Goal: Transaction & Acquisition: Purchase product/service

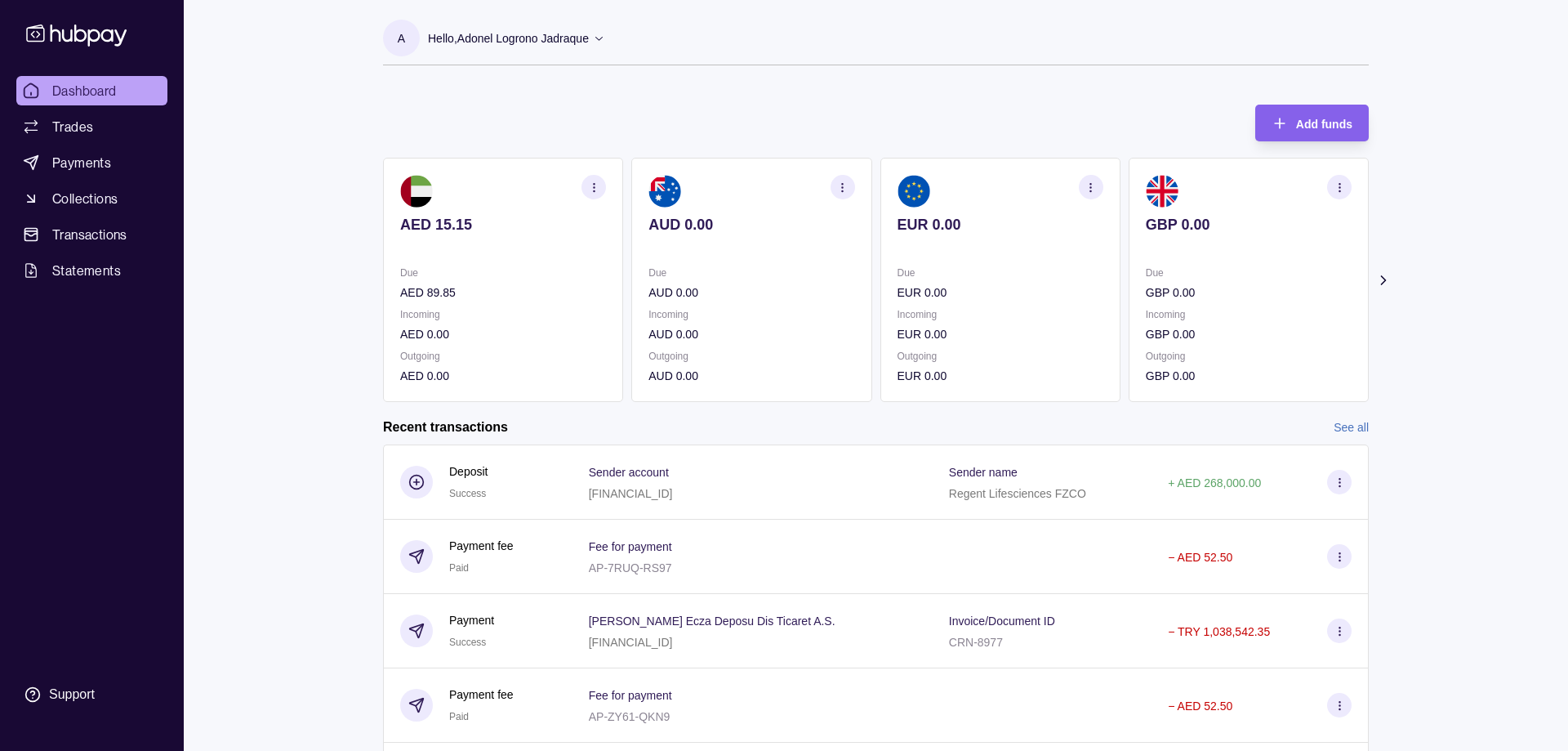
click at [447, 290] on p "AED 89.85" at bounding box center [503, 292] width 206 height 18
click at [447, 291] on p "AED 89.85" at bounding box center [503, 292] width 206 height 18
click at [455, 222] on p "AED 15.15" at bounding box center [503, 224] width 206 height 18
click at [440, 196] on section at bounding box center [503, 190] width 206 height 32
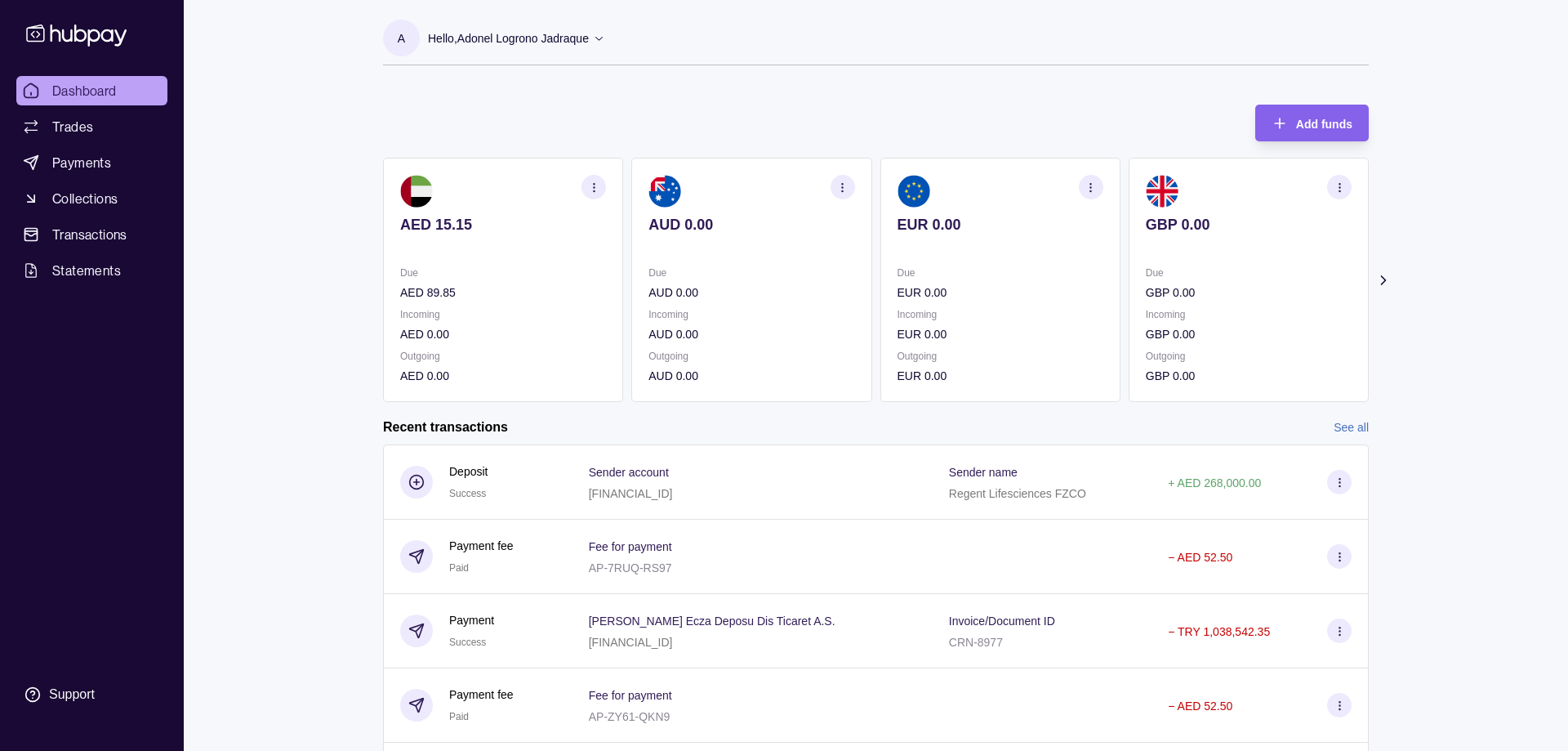
click at [419, 191] on img at bounding box center [416, 190] width 32 height 32
click at [101, 124] on link "Trades" at bounding box center [92, 127] width 152 height 30
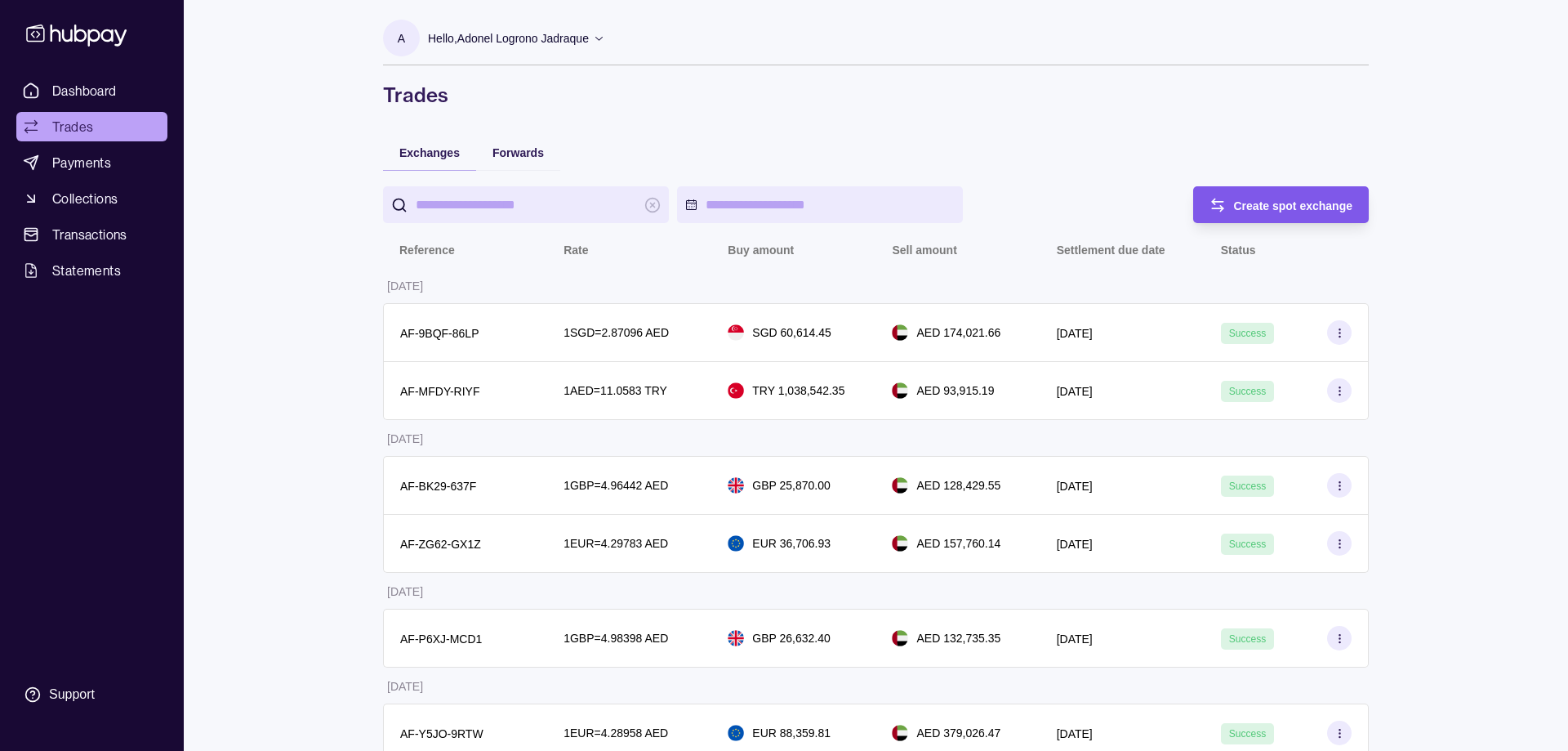
click at [1270, 209] on span "Create spot exchange" at bounding box center [1294, 206] width 119 height 13
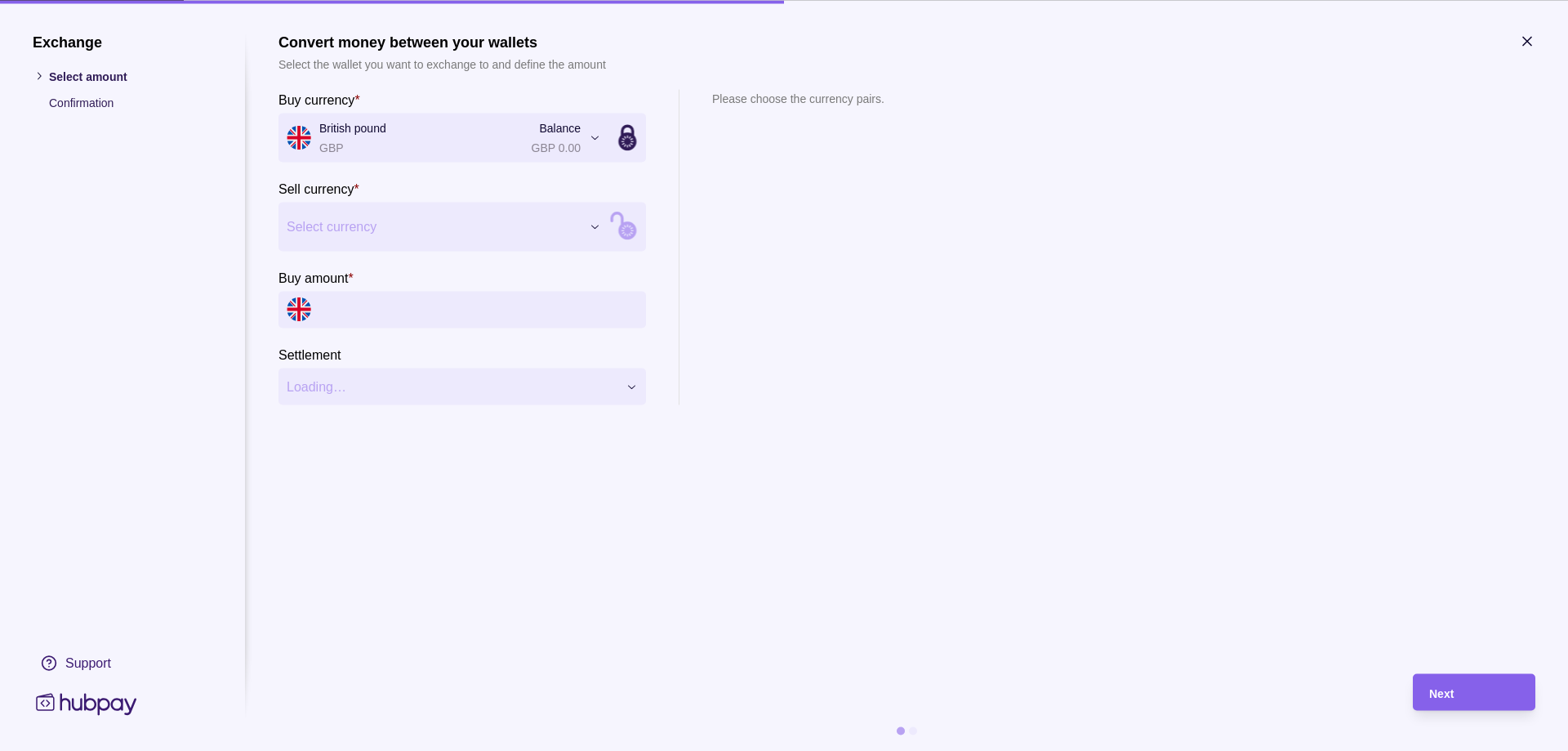
click at [403, 232] on span "Select currency" at bounding box center [433, 226] width 294 height 20
click at [503, 317] on input "Buy amount *" at bounding box center [479, 309] width 319 height 36
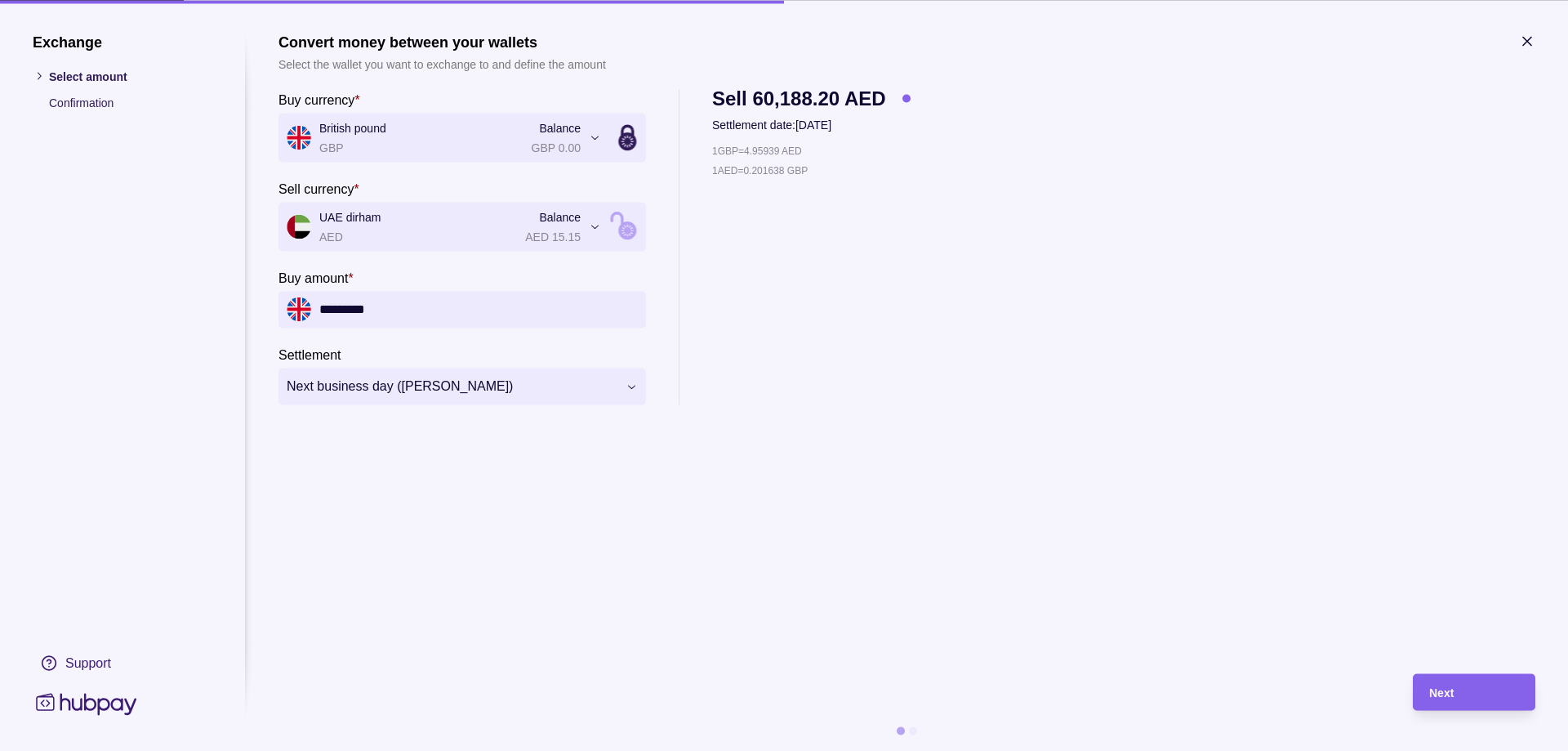
type input "*********"
